Goal: Task Accomplishment & Management: Manage account settings

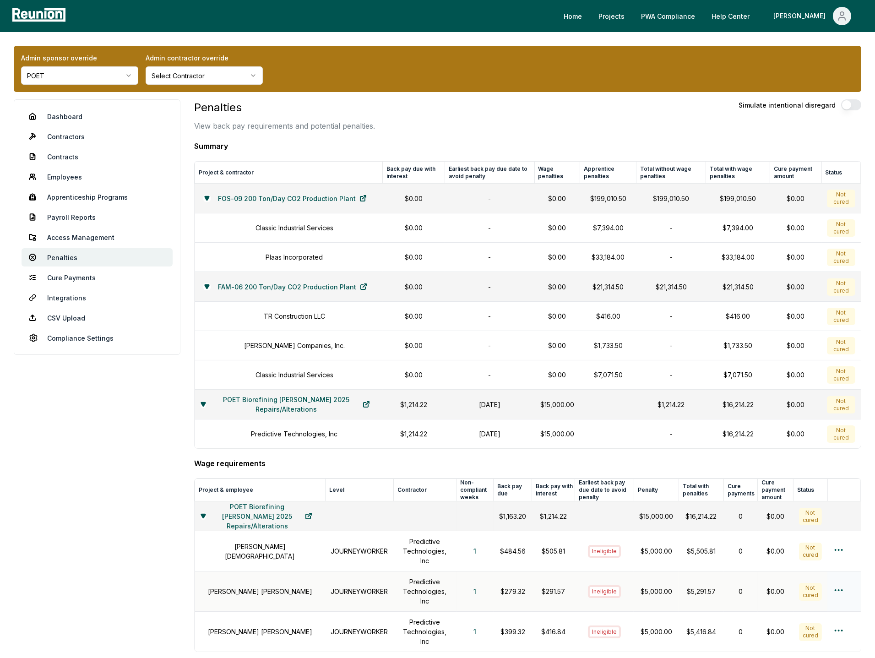
scroll to position [153, 0]
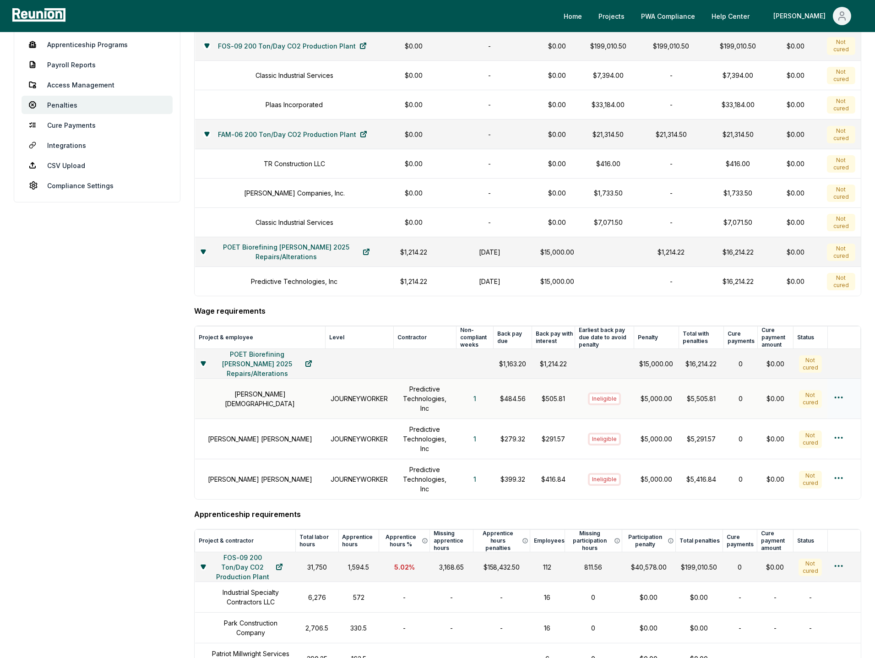
click at [258, 396] on h1 "KYLIE KATH" at bounding box center [261, 398] width 120 height 19
copy h1 "KYLIE KATH"
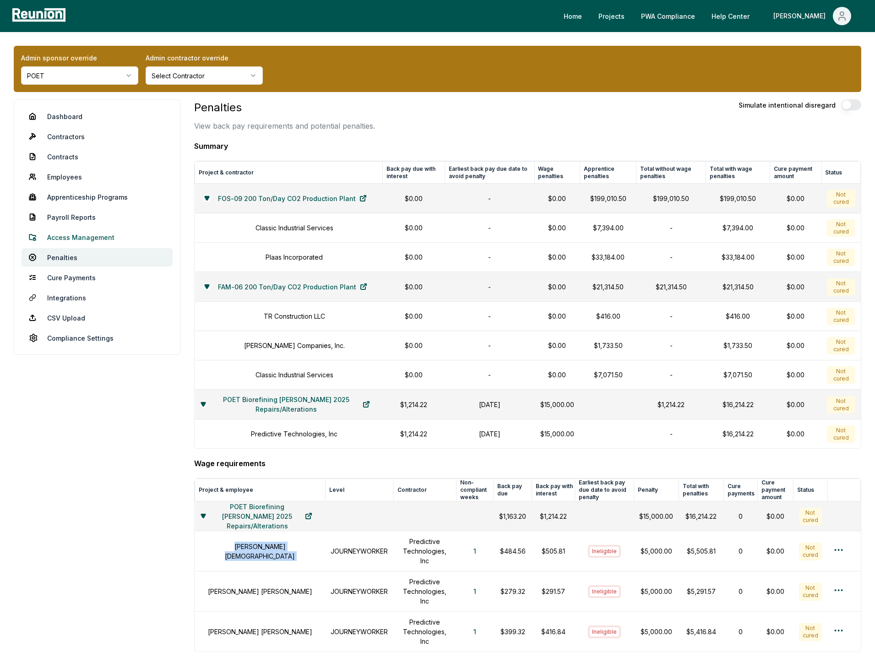
click at [83, 238] on link "Access Management" at bounding box center [97, 237] width 151 height 18
